Goal: Information Seeking & Learning: Learn about a topic

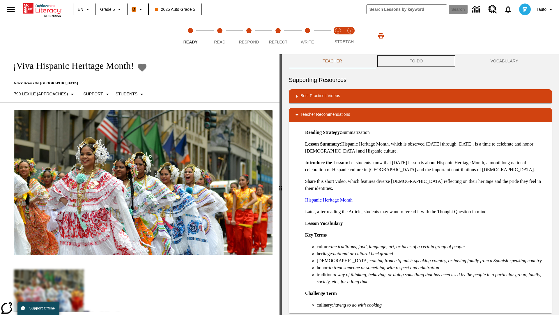
click at [416, 61] on button "TO-DO" at bounding box center [416, 61] width 81 height 14
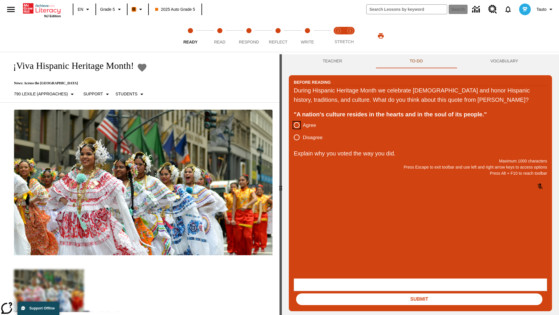
click at [297, 131] on input "Agree" at bounding box center [297, 125] width 12 height 12
radio input "true"
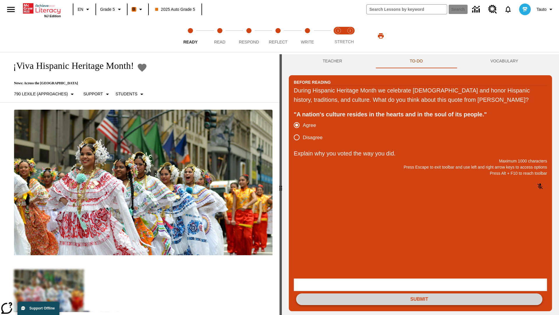
click at [419, 293] on button "Submit" at bounding box center [419, 299] width 246 height 12
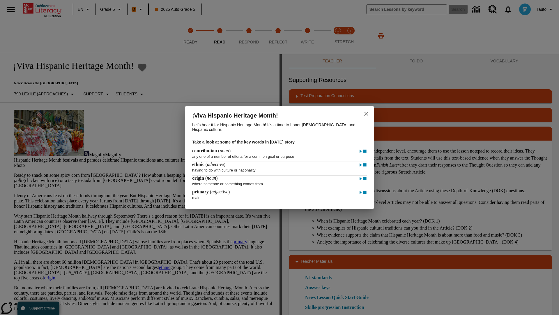
click at [366, 113] on icon "close" at bounding box center [366, 114] width 4 height 4
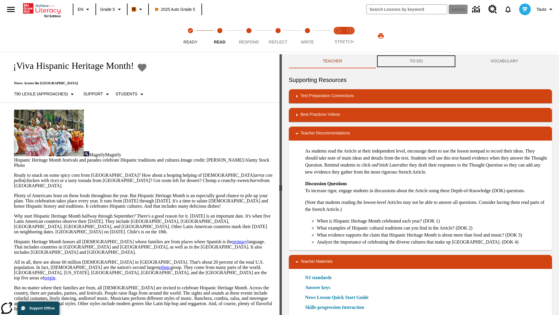
scroll to position [0, 0]
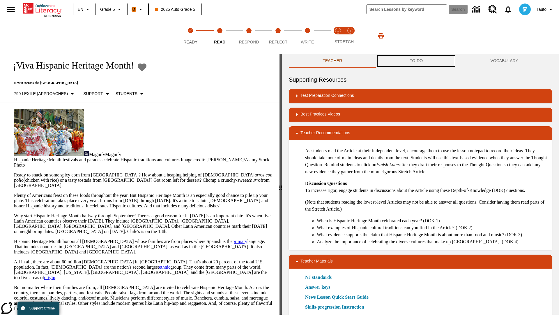
click at [416, 61] on button "TO-DO" at bounding box center [416, 61] width 81 height 14
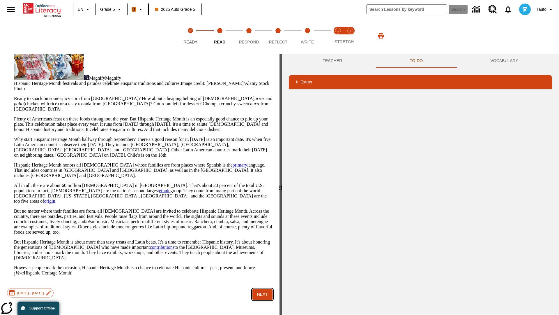
scroll to position [38, 0]
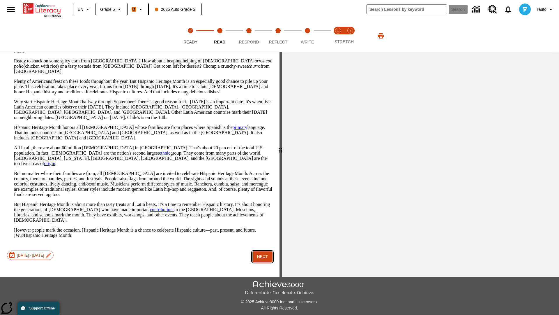
click at [263, 251] on button "Next" at bounding box center [262, 256] width 20 height 11
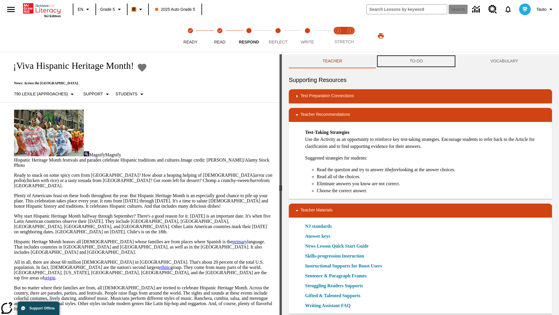
scroll to position [0, 0]
click at [416, 61] on button "TO-DO" at bounding box center [416, 61] width 81 height 14
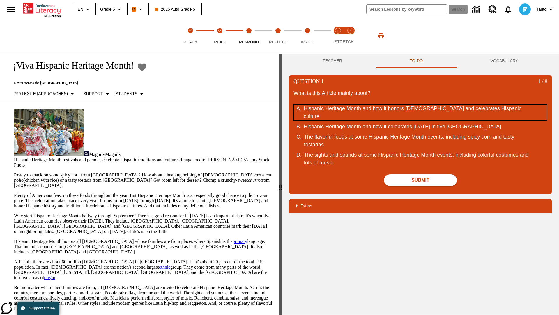
click at [421, 112] on div "Hispanic Heritage Month and how it honors Hispanic Americans and celebrates His…" at bounding box center [416, 113] width 225 height 16
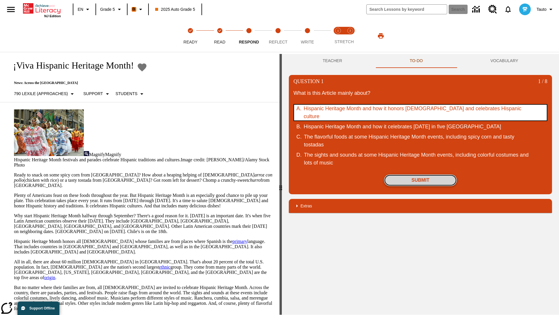
click at [421, 186] on button "Submit" at bounding box center [420, 180] width 73 height 12
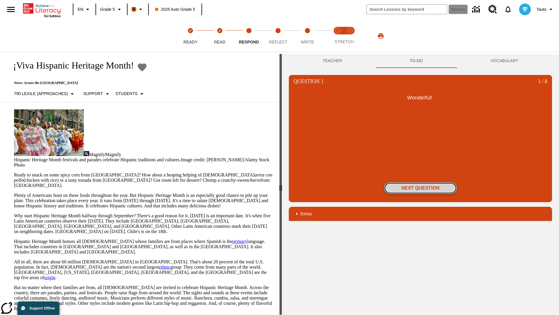
click at [421, 188] on button "Next Question" at bounding box center [420, 188] width 73 height 12
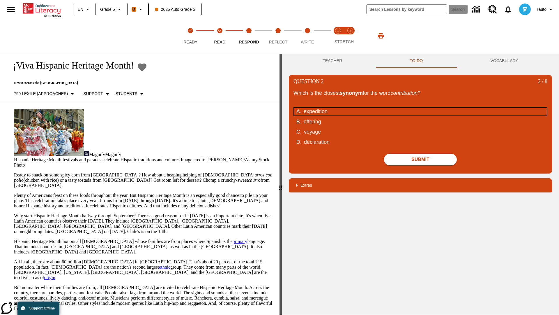
click at [421, 111] on div "expedition" at bounding box center [416, 111] width 225 height 8
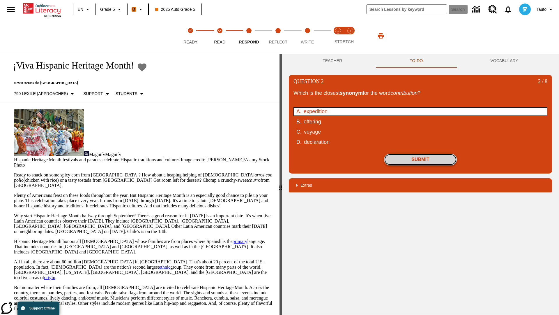
click at [421, 159] on button "Submit" at bounding box center [420, 159] width 73 height 12
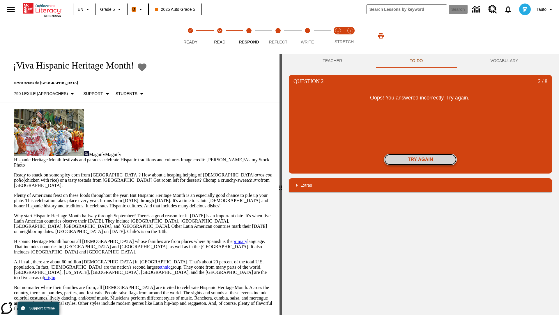
click at [421, 159] on button "Try again" at bounding box center [420, 159] width 73 height 12
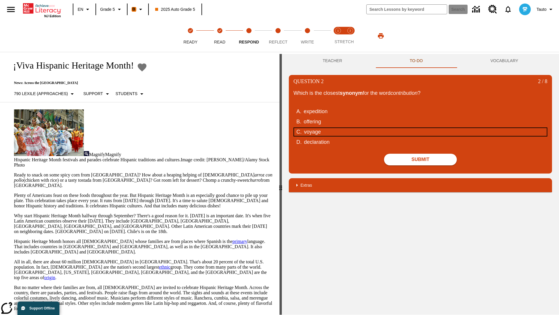
click at [421, 132] on div "voyage" at bounding box center [416, 132] width 225 height 8
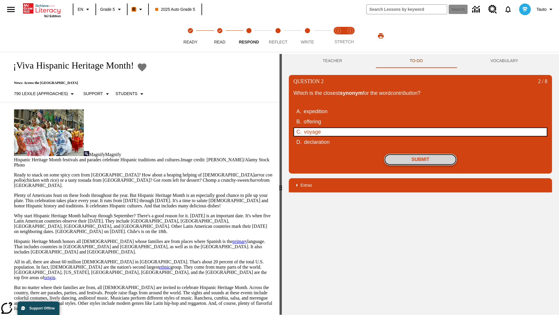
click at [421, 159] on button "Submit" at bounding box center [420, 159] width 73 height 12
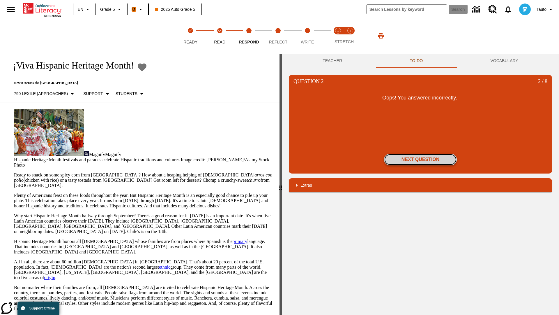
click at [421, 159] on button "Next Question" at bounding box center [420, 159] width 73 height 12
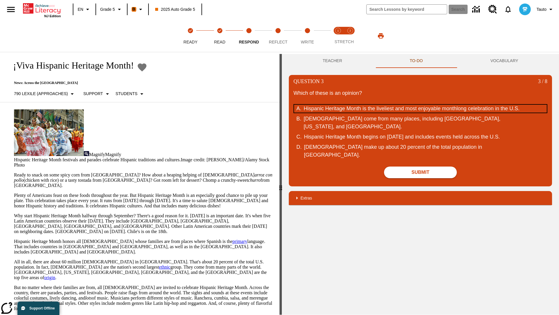
click at [421, 112] on div "Hispanic Heritage Month is the liveliest and most enjoyable monthlong celebrati…" at bounding box center [416, 109] width 225 height 8
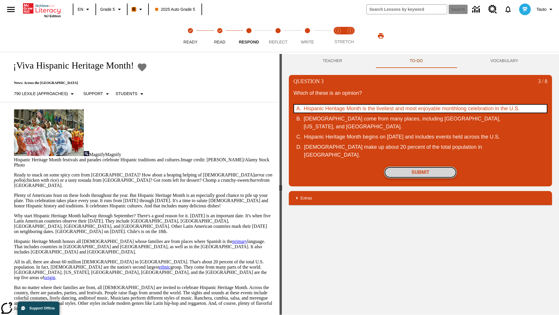
click at [421, 178] on button "Submit" at bounding box center [420, 172] width 73 height 12
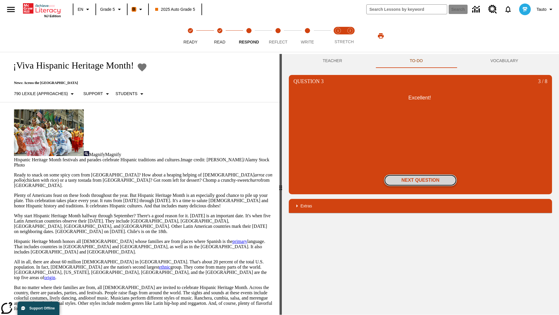
click at [421, 180] on button "Next Question" at bounding box center [420, 180] width 73 height 12
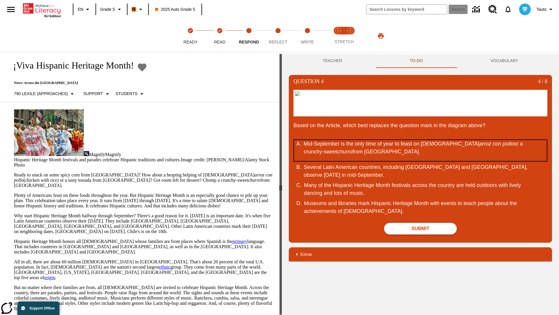
click at [421, 161] on div "Mid-September is the only time of year to feast on Puerto Rican arroz con pollo…" at bounding box center [416, 150] width 225 height 21
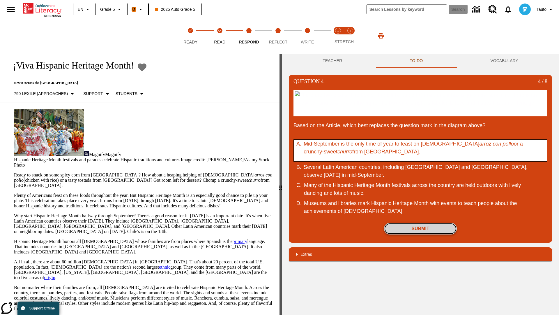
click at [421, 234] on button "Submit" at bounding box center [420, 228] width 73 height 12
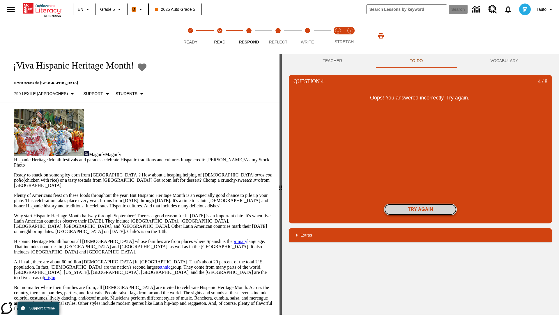
click at [421, 209] on button "Try again" at bounding box center [420, 209] width 73 height 12
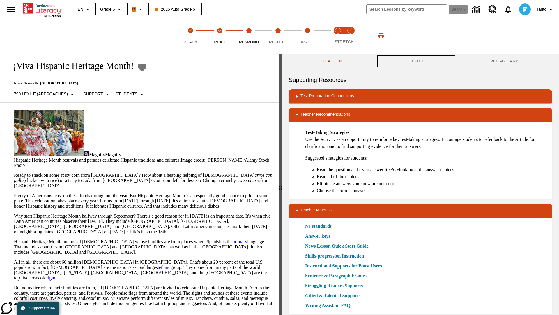
click at [416, 61] on button "TO-DO" at bounding box center [416, 61] width 81 height 14
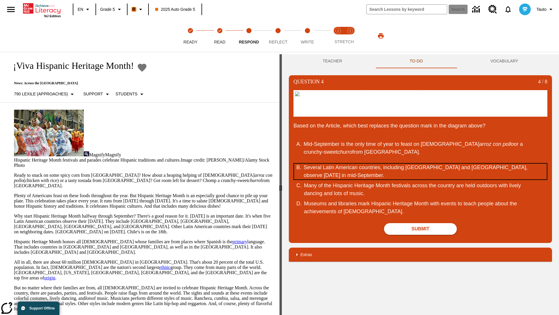
click at [421, 179] on div "Several Latin American countries, including [GEOGRAPHIC_DATA] and [GEOGRAPHIC_D…" at bounding box center [416, 171] width 225 height 16
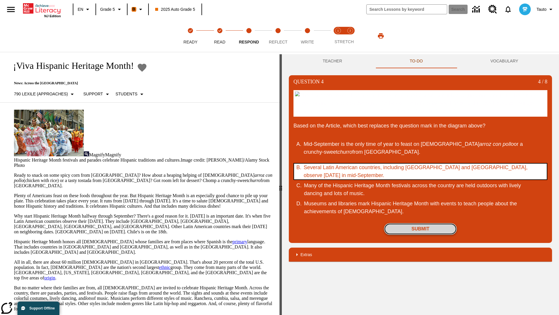
click at [421, 234] on button "Submit" at bounding box center [420, 229] width 73 height 12
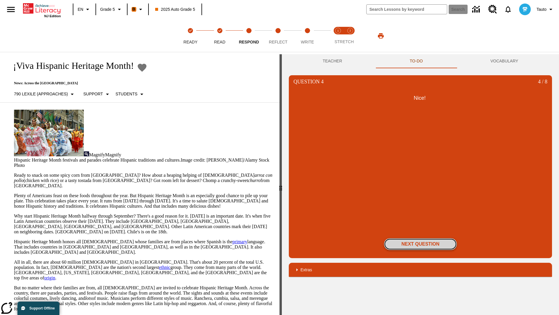
click at [421, 244] on button "Next Question" at bounding box center [420, 244] width 73 height 12
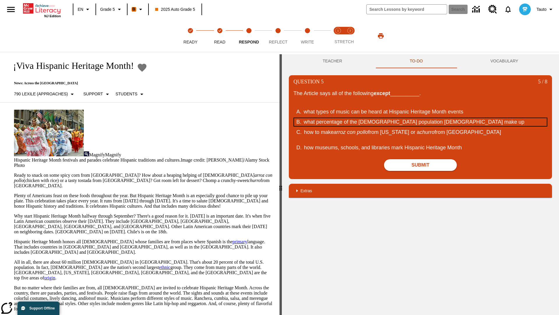
click at [421, 122] on div "what percentage of the [DEMOGRAPHIC_DATA] population [DEMOGRAPHIC_DATA] make up" at bounding box center [416, 122] width 225 height 8
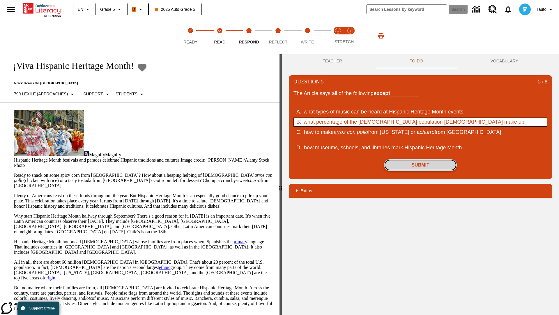
click at [421, 165] on button "Submit" at bounding box center [420, 165] width 73 height 12
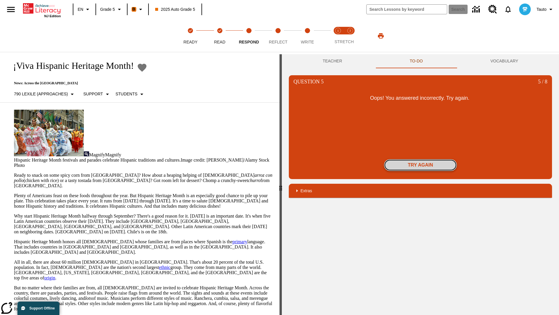
click at [421, 165] on button "Try again" at bounding box center [420, 165] width 73 height 12
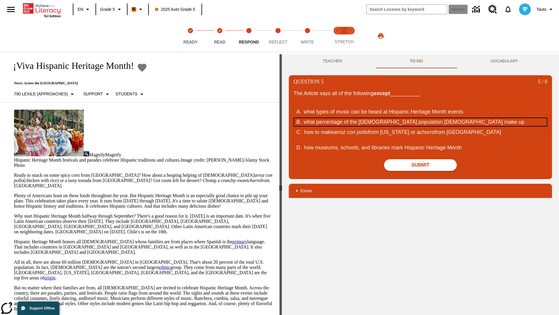
click at [421, 122] on div "what percentage of the [DEMOGRAPHIC_DATA] population [DEMOGRAPHIC_DATA] make up" at bounding box center [416, 122] width 225 height 8
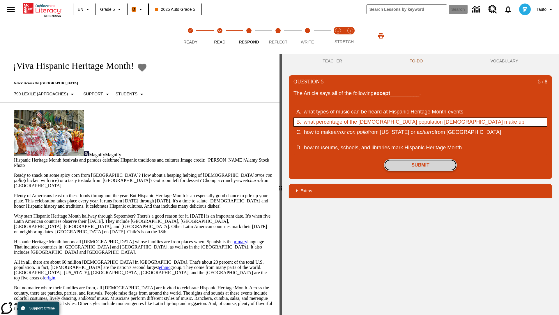
click at [421, 165] on button "Submit" at bounding box center [420, 165] width 73 height 12
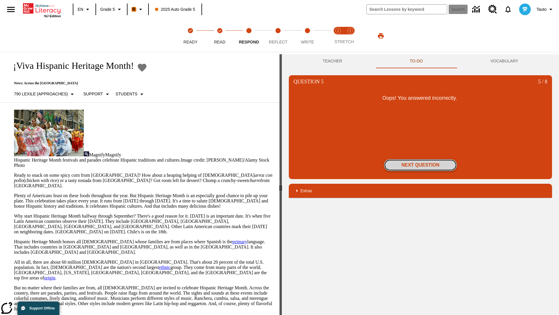
click at [421, 165] on button "Next Question" at bounding box center [420, 165] width 73 height 12
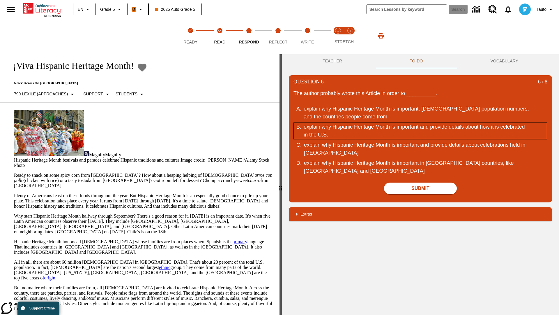
click at [421, 131] on div "explain why Hispanic Heritage Month is important and provide details about how …" at bounding box center [416, 131] width 225 height 16
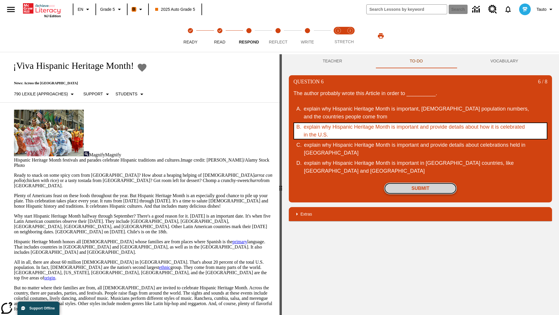
click at [421, 188] on button "Submit" at bounding box center [420, 188] width 73 height 12
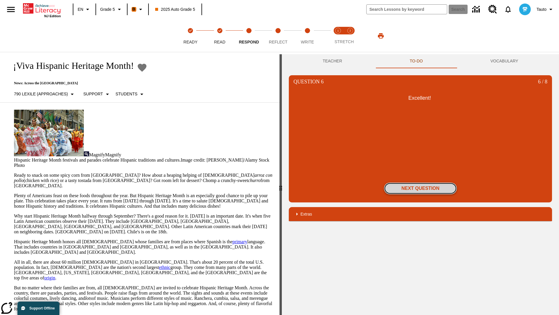
click at [421, 188] on button "Next Question" at bounding box center [420, 188] width 73 height 12
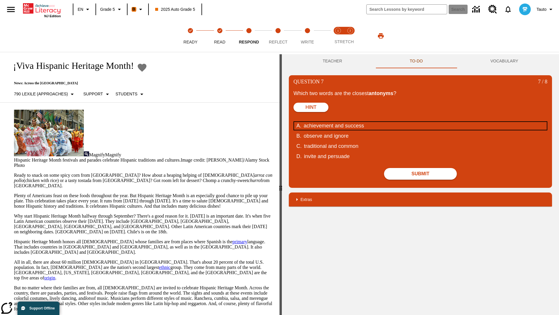
click at [421, 126] on div "achievement and success" at bounding box center [416, 126] width 225 height 8
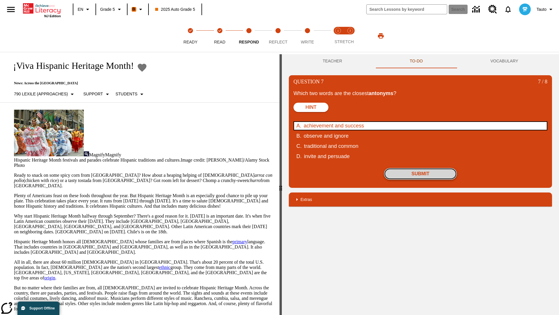
click at [421, 174] on button "Submit" at bounding box center [420, 174] width 73 height 12
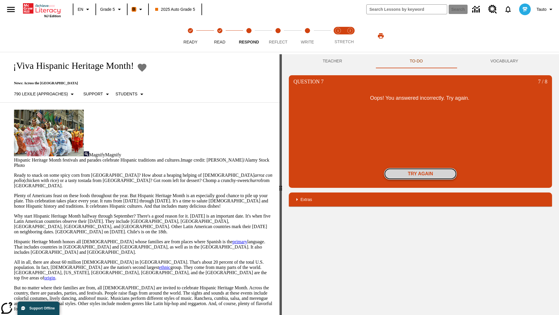
click at [421, 174] on button "Try again" at bounding box center [420, 174] width 73 height 12
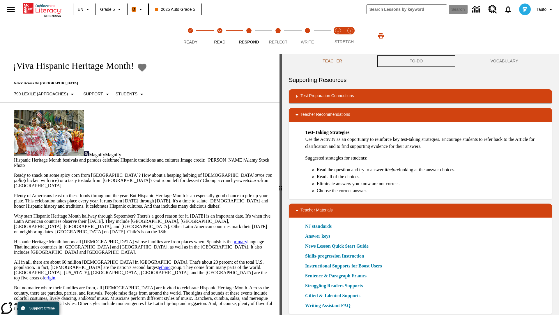
click at [416, 61] on button "TO-DO" at bounding box center [416, 61] width 81 height 14
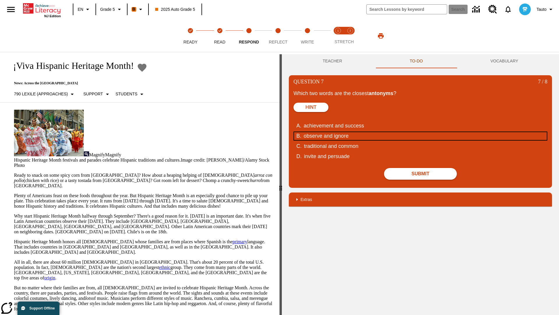
click at [421, 136] on div "observe and ignore" at bounding box center [416, 136] width 225 height 8
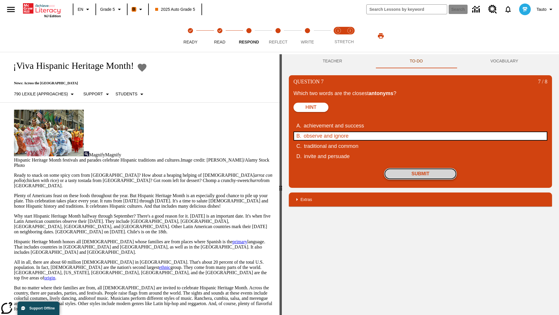
click at [421, 174] on button "Submit" at bounding box center [420, 174] width 73 height 12
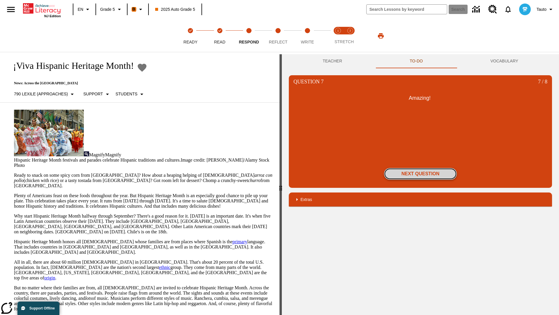
click at [421, 174] on button "Next Question" at bounding box center [420, 174] width 73 height 12
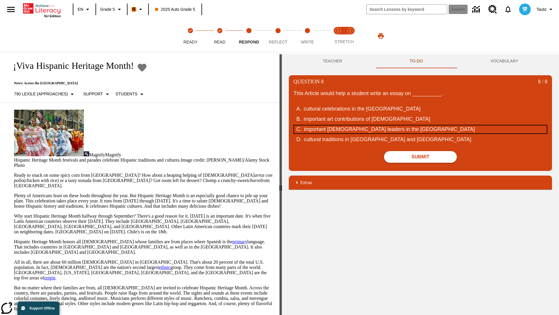
click at [421, 129] on div "important Hispanic leaders in the United States" at bounding box center [416, 129] width 225 height 8
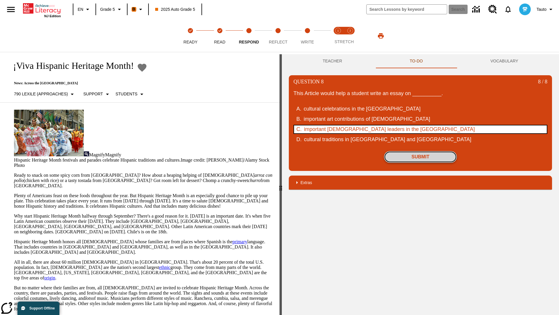
click at [421, 157] on button "Submit" at bounding box center [420, 157] width 73 height 12
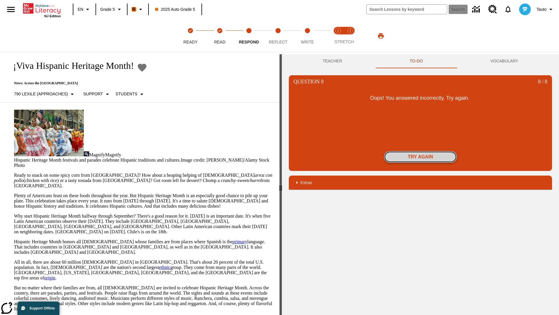
click at [421, 157] on button "Try again" at bounding box center [420, 157] width 73 height 12
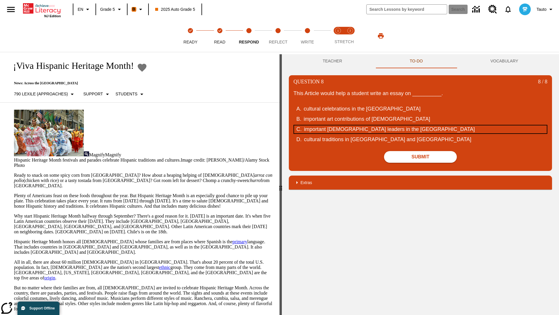
click at [421, 129] on div "important Hispanic leaders in the United States" at bounding box center [416, 129] width 225 height 8
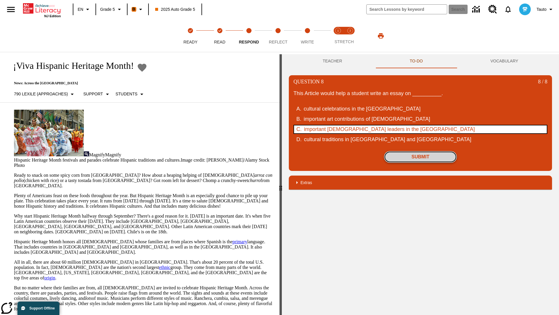
click at [421, 157] on button "Submit" at bounding box center [420, 157] width 73 height 12
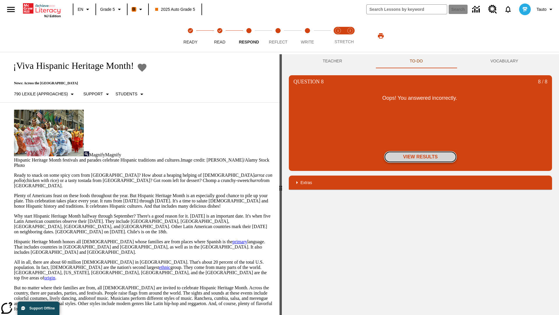
click at [421, 157] on button "View Results" at bounding box center [420, 157] width 73 height 12
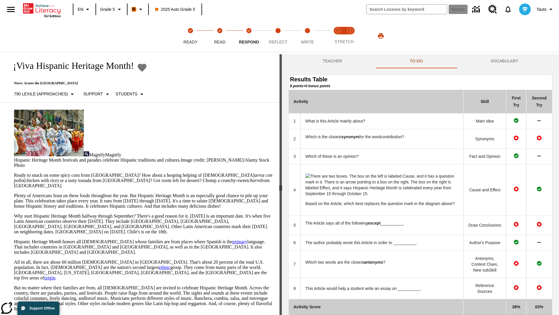
scroll to position [61, 0]
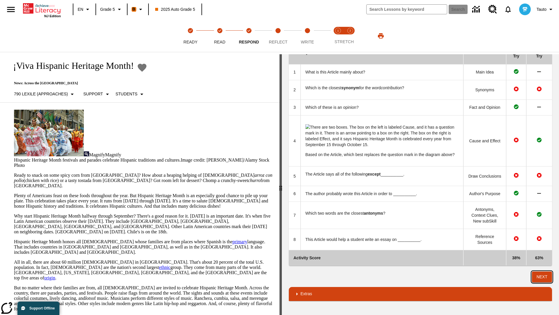
click at [542, 276] on button "Next" at bounding box center [542, 276] width 20 height 11
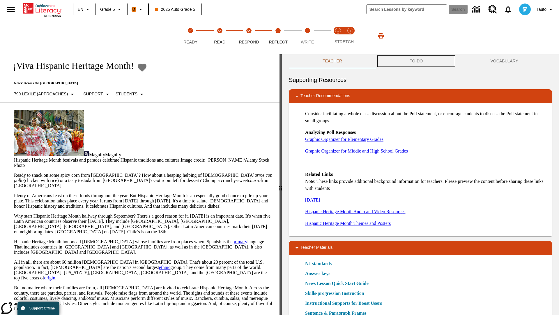
click at [416, 61] on button "TO-DO" at bounding box center [416, 61] width 81 height 14
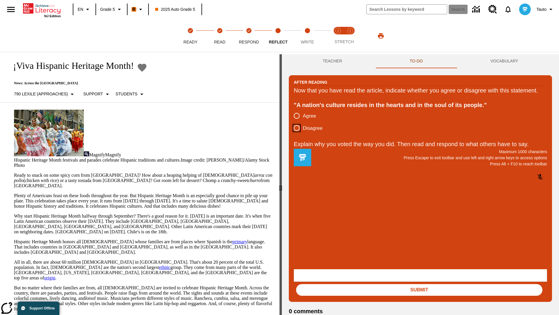
click at [297, 134] on input "Disagree" at bounding box center [297, 128] width 12 height 12
radio input "true"
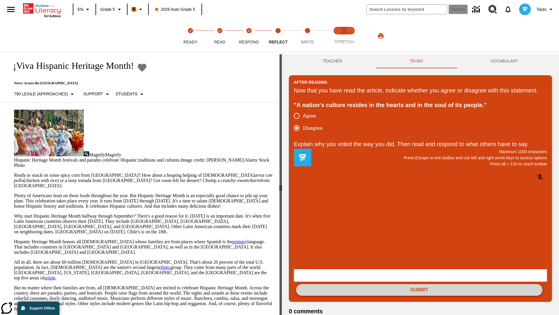
click at [419, 284] on button "Submit" at bounding box center [419, 290] width 246 height 12
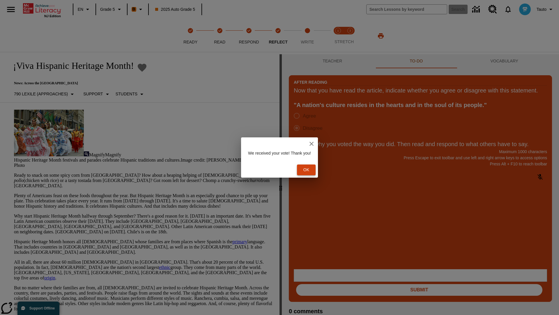
click at [309, 169] on button "Ok" at bounding box center [306, 169] width 19 height 11
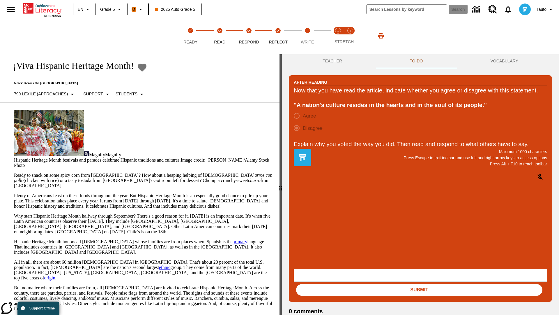
scroll to position [9, 0]
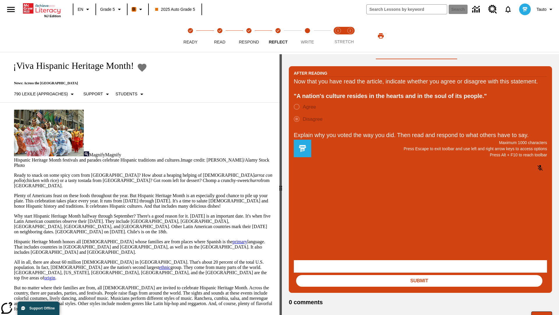
click at [542, 311] on button "Next" at bounding box center [541, 316] width 21 height 11
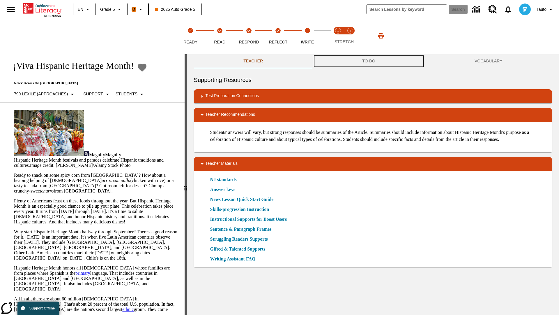
scroll to position [0, 0]
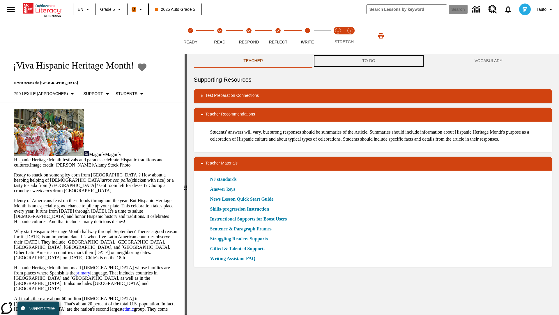
click at [369, 61] on button "TO-DO" at bounding box center [369, 61] width 112 height 14
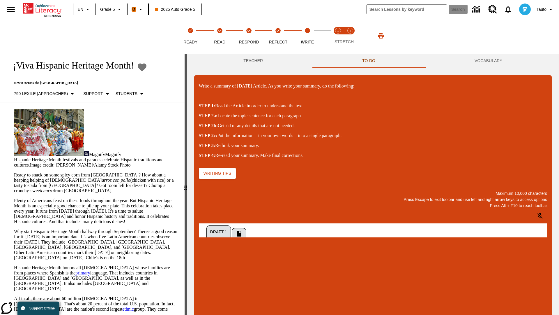
scroll to position [0, 0]
click at [284, 291] on p "\a\9Write a summary of today's Article. As you write your summary, do the follo…" at bounding box center [242, 290] width 83 height 5
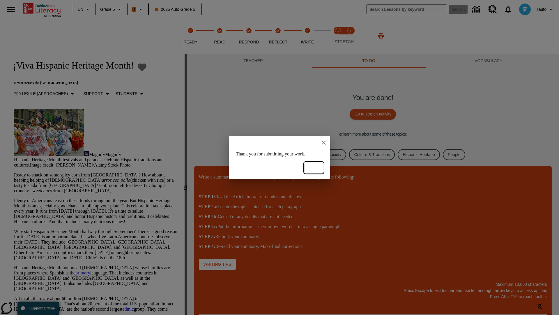
click at [314, 167] on button "Ok" at bounding box center [314, 167] width 19 height 11
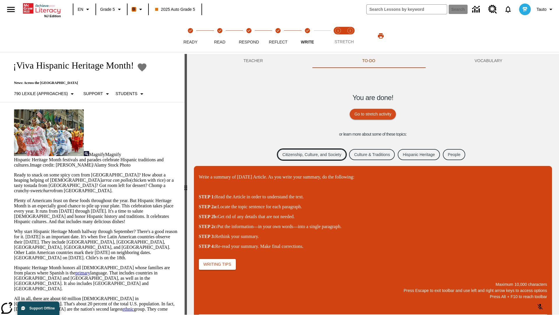
click at [308, 154] on link "Citizenship, Culture, and Society" at bounding box center [312, 154] width 69 height 11
